Goal: Register for event/course

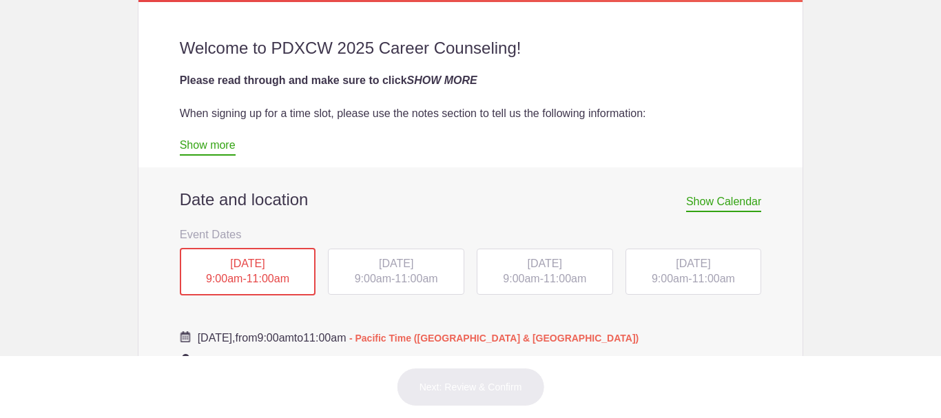
scroll to position [482, 0]
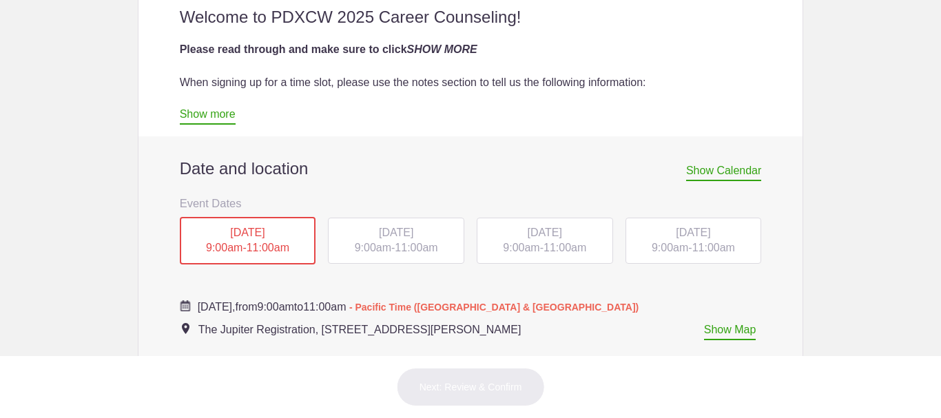
click at [360, 255] on div "[DATE] 9:00am - 11:00am" at bounding box center [396, 241] width 136 height 47
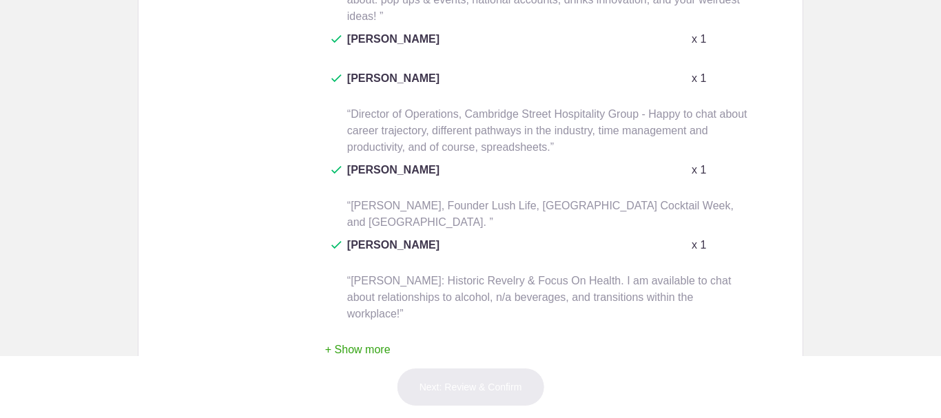
scroll to position [1240, 0]
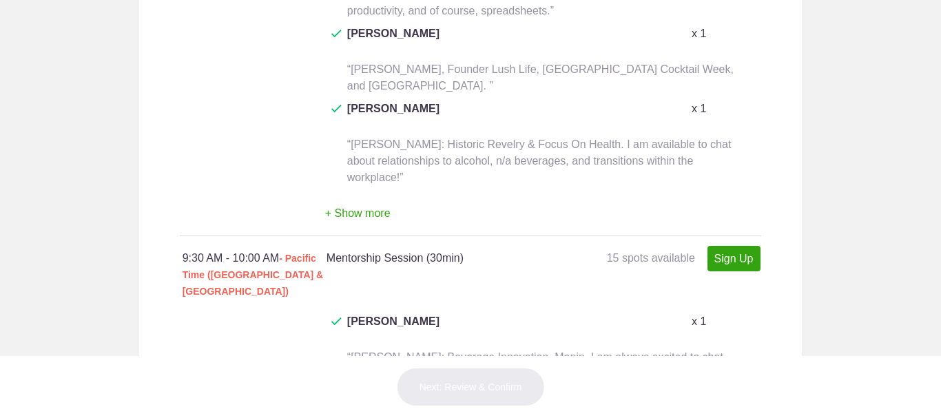
click at [360, 192] on button "+ Show more" at bounding box center [357, 213] width 65 height 43
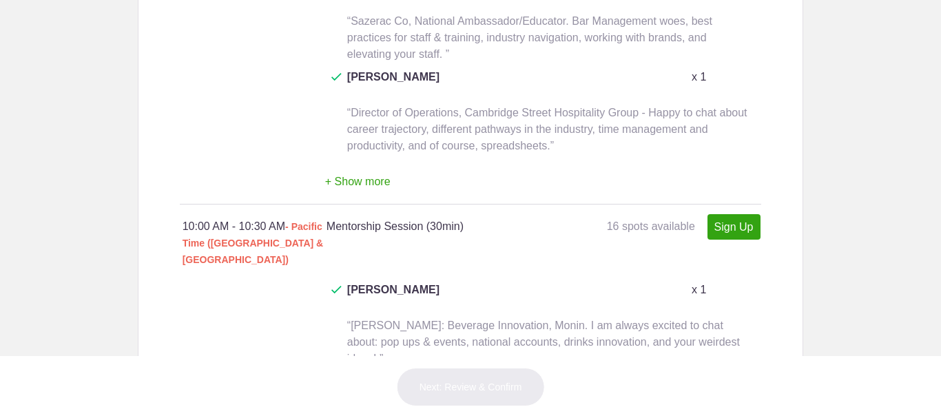
scroll to position [2135, 0]
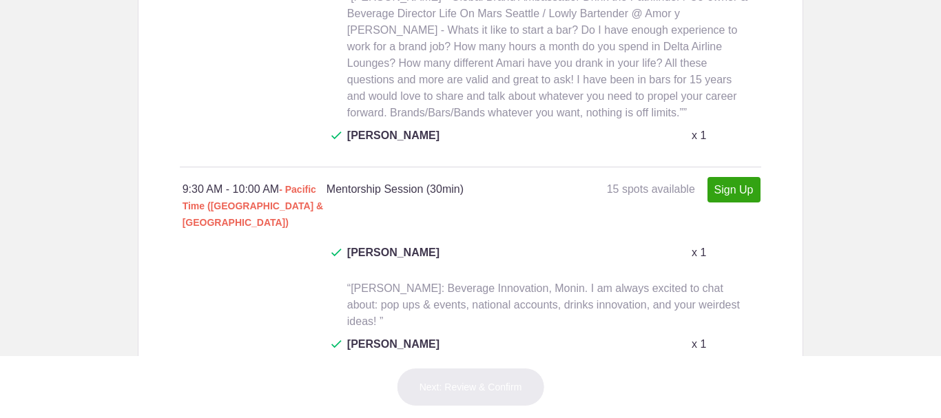
scroll to position [1653, 0]
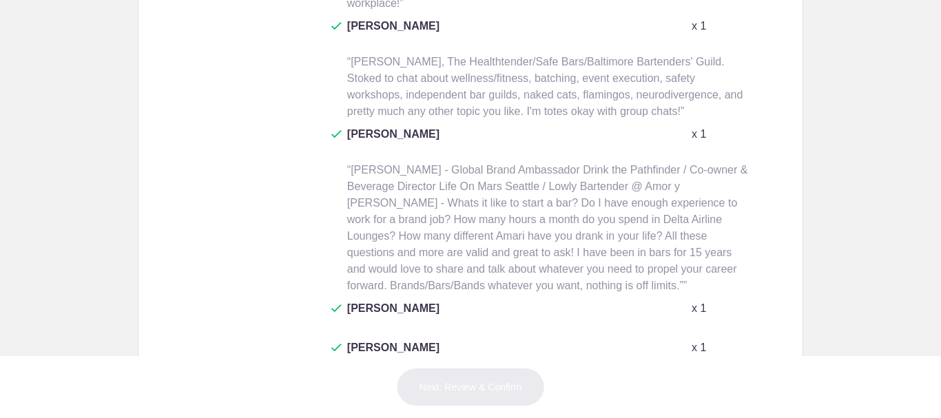
scroll to position [3306, 0]
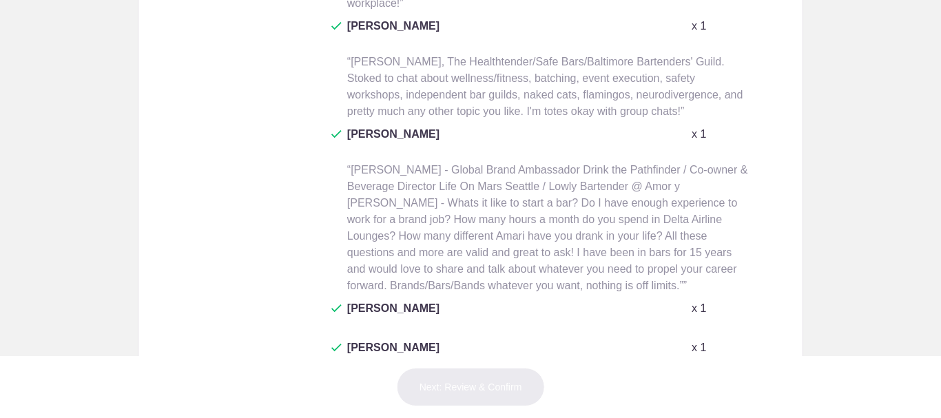
scroll to position [2962, 0]
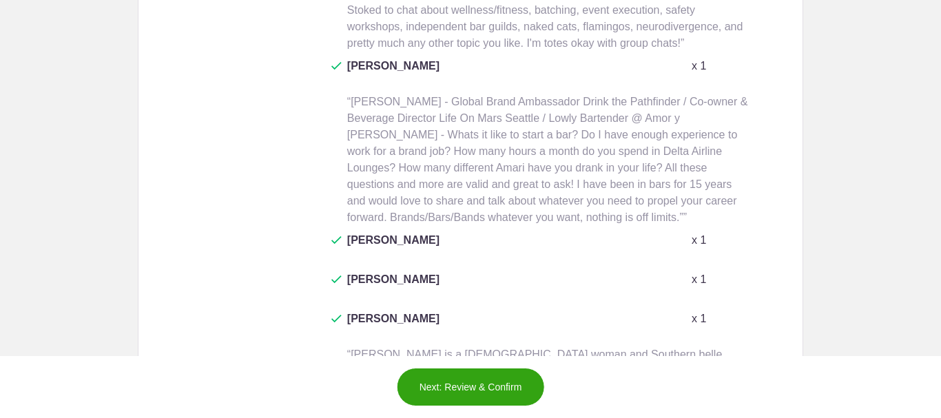
scroll to position [3100, 0]
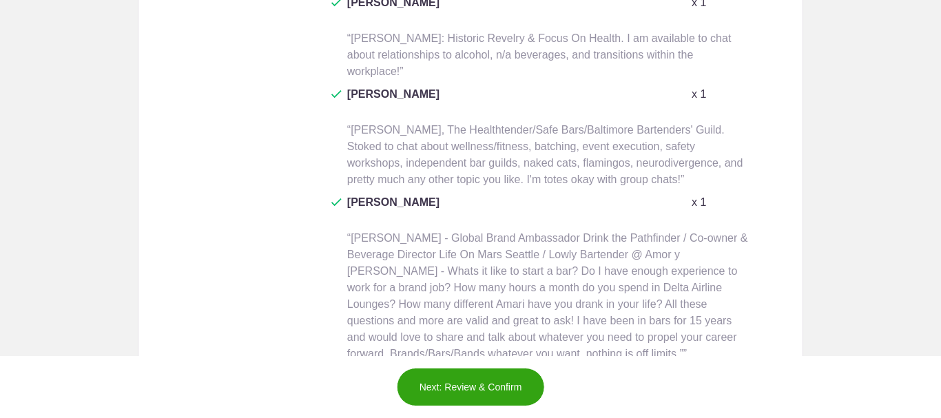
scroll to position [2962, 0]
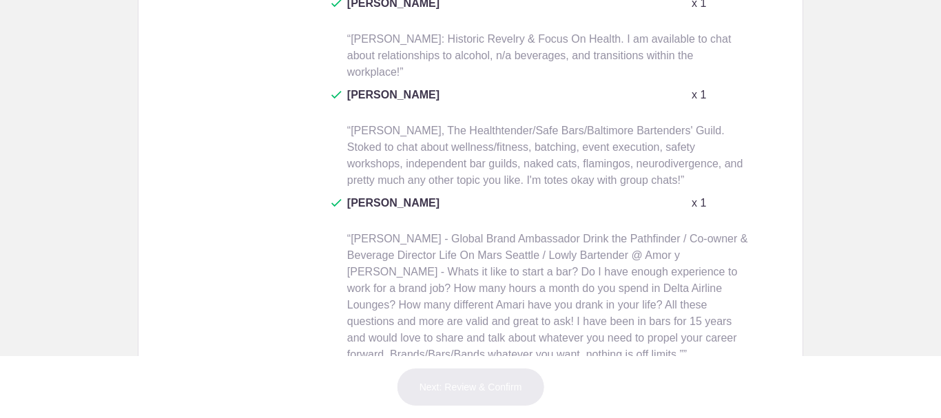
type input "1"
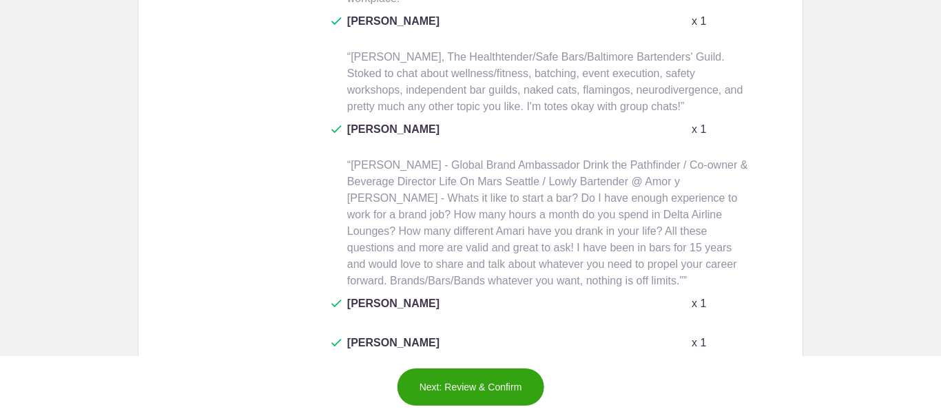
scroll to position [3168, 0]
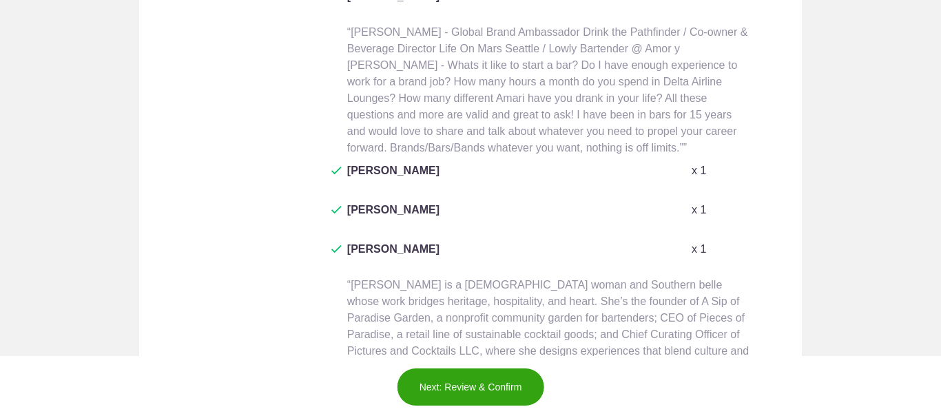
click at [493, 402] on button "Next: Review & Confirm" at bounding box center [471, 387] width 148 height 39
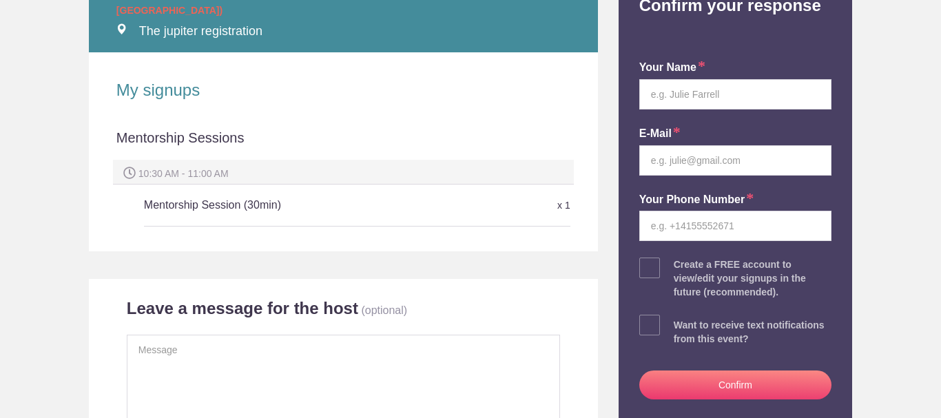
scroll to position [207, 0]
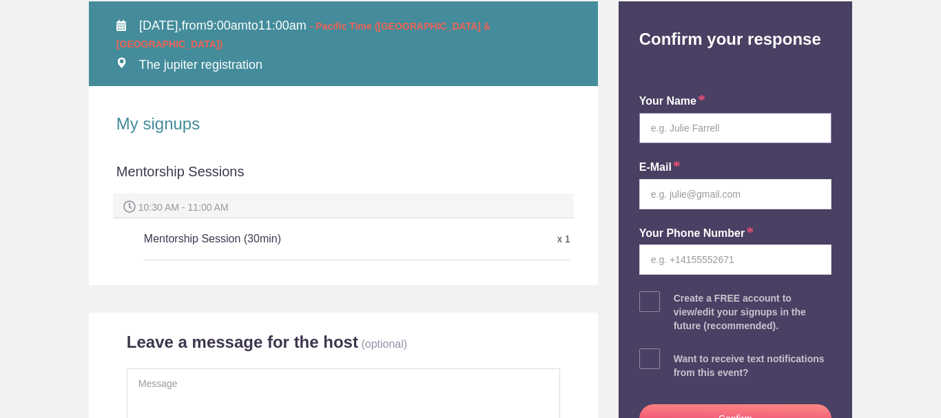
click at [689, 136] on input "text" at bounding box center [735, 128] width 192 height 30
type input "[PERSON_NAME]"
type input "[EMAIL_ADDRESS][DOMAIN_NAME]"
type input "5034848272"
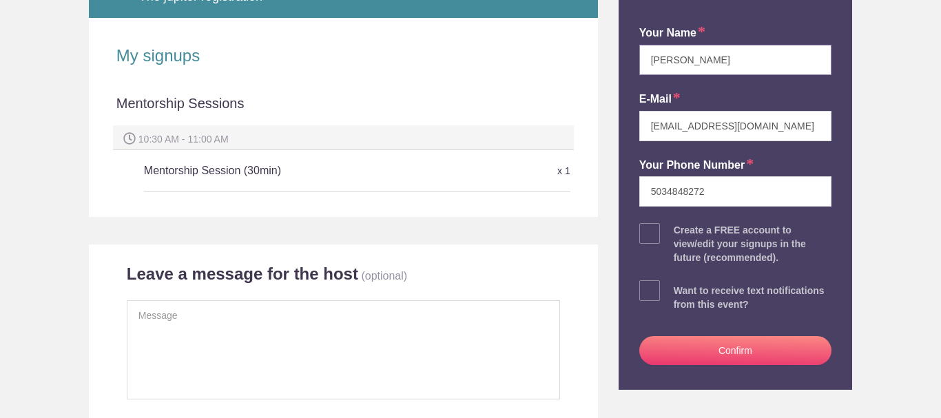
scroll to position [276, 0]
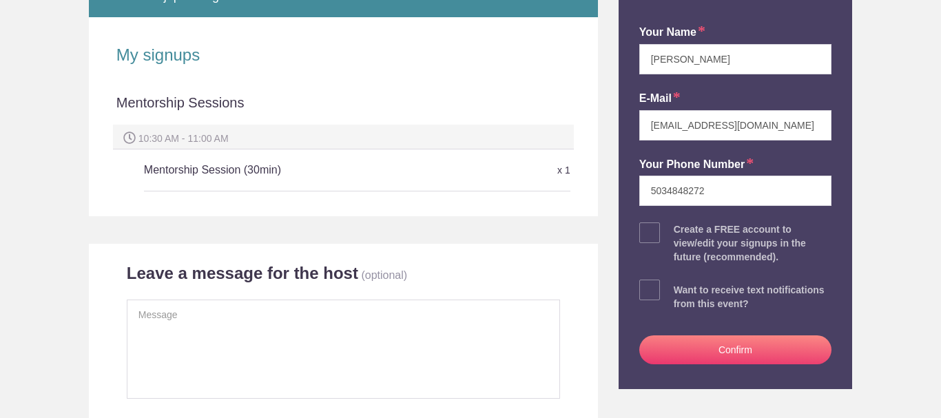
click at [643, 231] on span at bounding box center [649, 232] width 21 height 21
click at [678, 231] on input "checkbox" at bounding box center [774, 229] width 192 height 9
checkbox input "true"
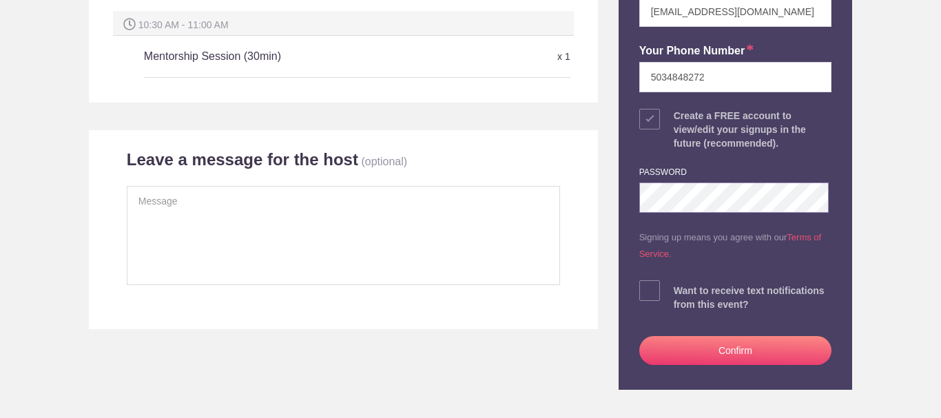
scroll to position [413, 0]
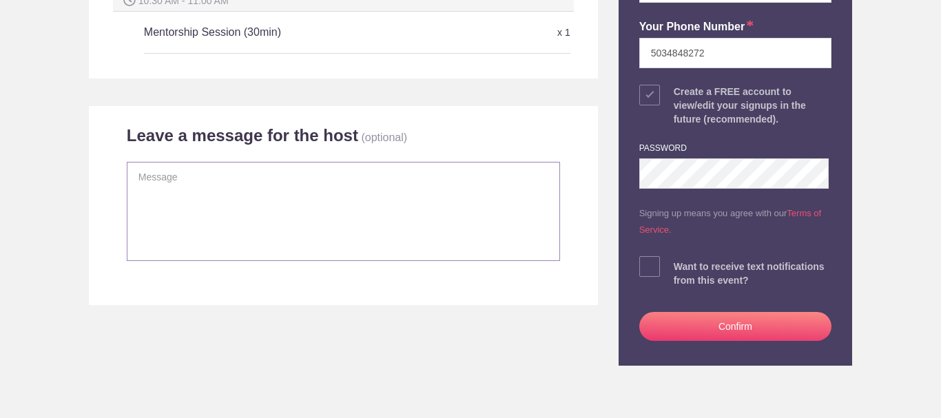
click at [264, 174] on textarea at bounding box center [343, 211] width 433 height 99
click at [187, 169] on textarea "Looking foward to talking to any of these mentors about career opportunities." at bounding box center [343, 211] width 433 height 99
type textarea "Looking forward to talking to any of these mentors about career opportunities."
click at [643, 266] on span at bounding box center [649, 266] width 21 height 21
click at [678, 266] on input "checkbox" at bounding box center [774, 263] width 192 height 9
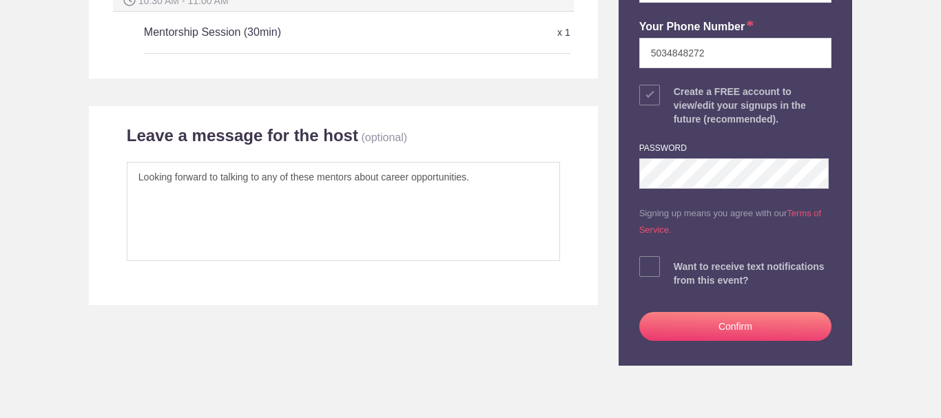
checkbox input "true"
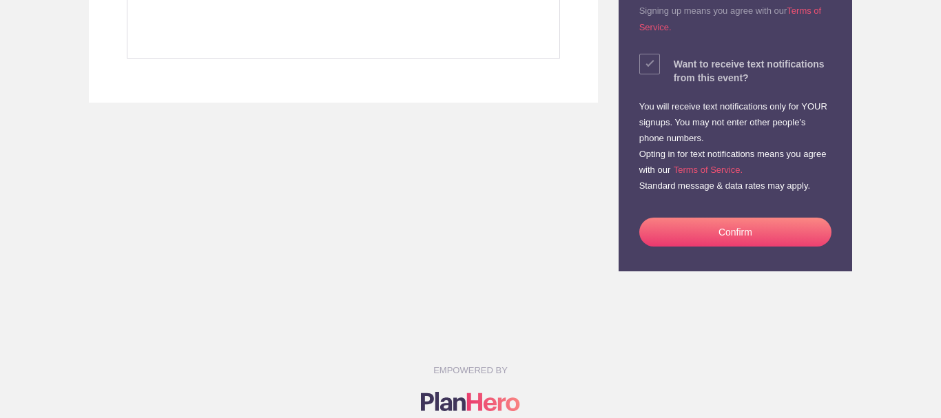
scroll to position [620, 0]
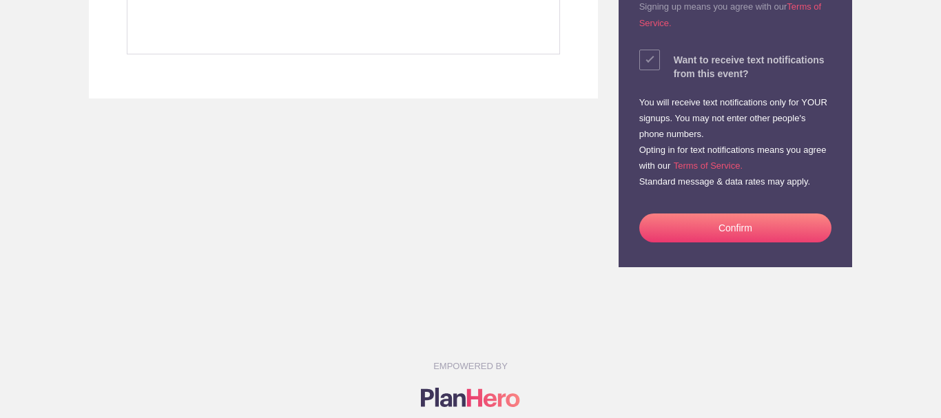
click at [727, 234] on button "Confirm" at bounding box center [735, 228] width 192 height 29
